Goal: Transaction & Acquisition: Purchase product/service

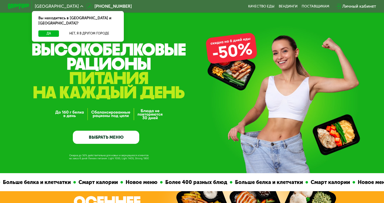
click at [90, 135] on link "ВЫБРАТЬ МЕНЮ" at bounding box center [106, 137] width 66 height 13
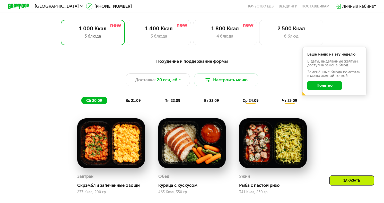
scroll to position [348, 0]
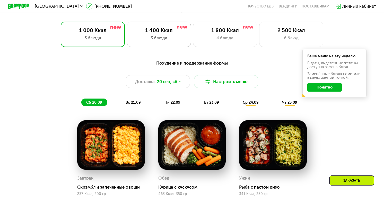
click at [158, 33] on div "1 400 Ккал" at bounding box center [159, 30] width 53 height 6
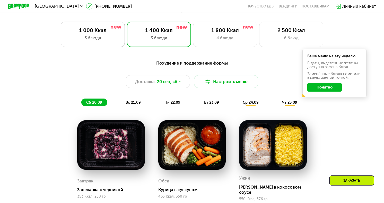
click at [104, 32] on div "1 000 Ккал" at bounding box center [92, 30] width 53 height 6
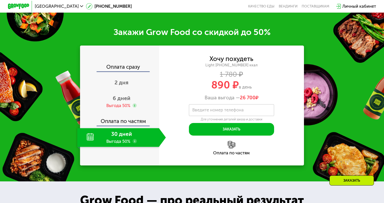
scroll to position [635, 0]
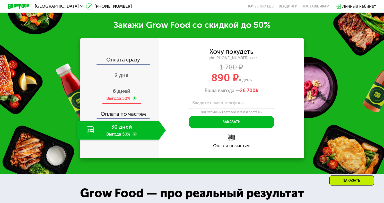
click at [119, 91] on span "6 дней" at bounding box center [122, 91] width 18 height 6
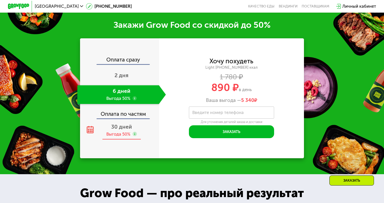
click at [121, 130] on div "30 дней" at bounding box center [121, 127] width 21 height 6
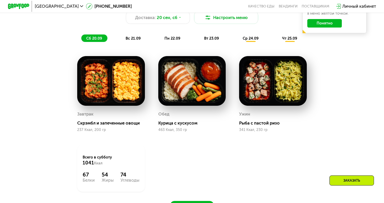
scroll to position [382, 0]
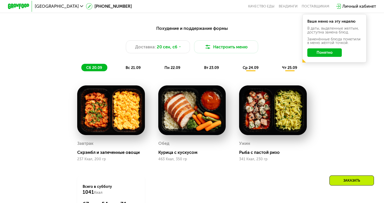
click at [130, 69] on span "вс 21.09" at bounding box center [133, 67] width 15 height 5
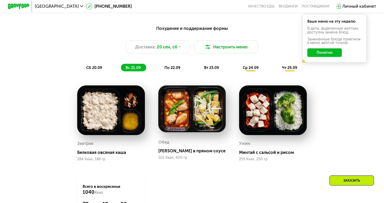
click at [173, 66] on span "пн 22.09" at bounding box center [173, 67] width 16 height 5
click at [209, 66] on span "вт 23.09" at bounding box center [211, 67] width 15 height 5
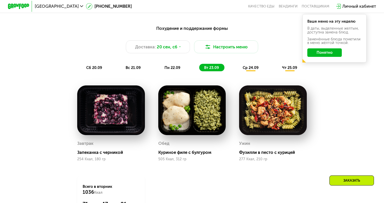
click at [248, 68] on span "ср 24.09" at bounding box center [251, 67] width 16 height 5
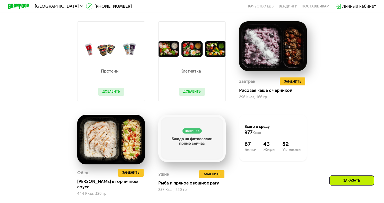
scroll to position [447, 0]
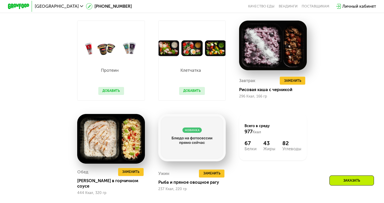
click at [192, 91] on button "Добавить" at bounding box center [192, 91] width 26 height 8
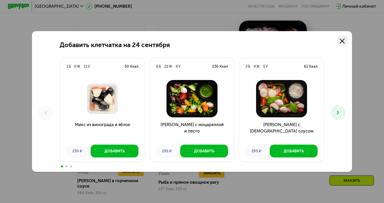
click at [341, 40] on icon at bounding box center [342, 41] width 5 height 5
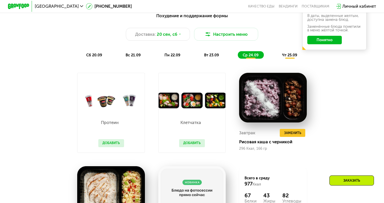
scroll to position [391, 0]
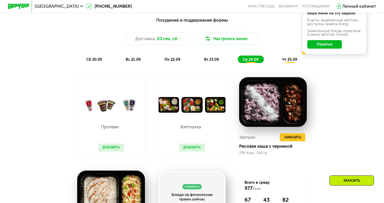
click at [290, 63] on div "чт 25.09" at bounding box center [290, 59] width 25 height 7
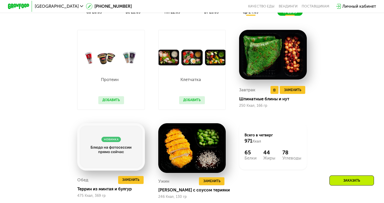
scroll to position [429, 0]
